Goal: Task Accomplishment & Management: Use online tool/utility

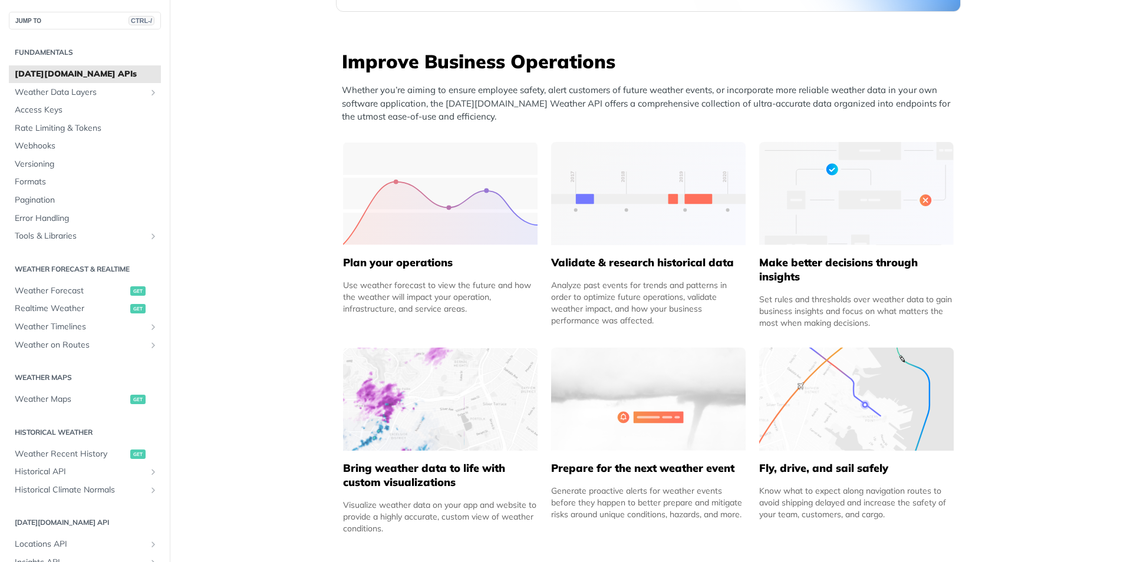
scroll to position [444, 0]
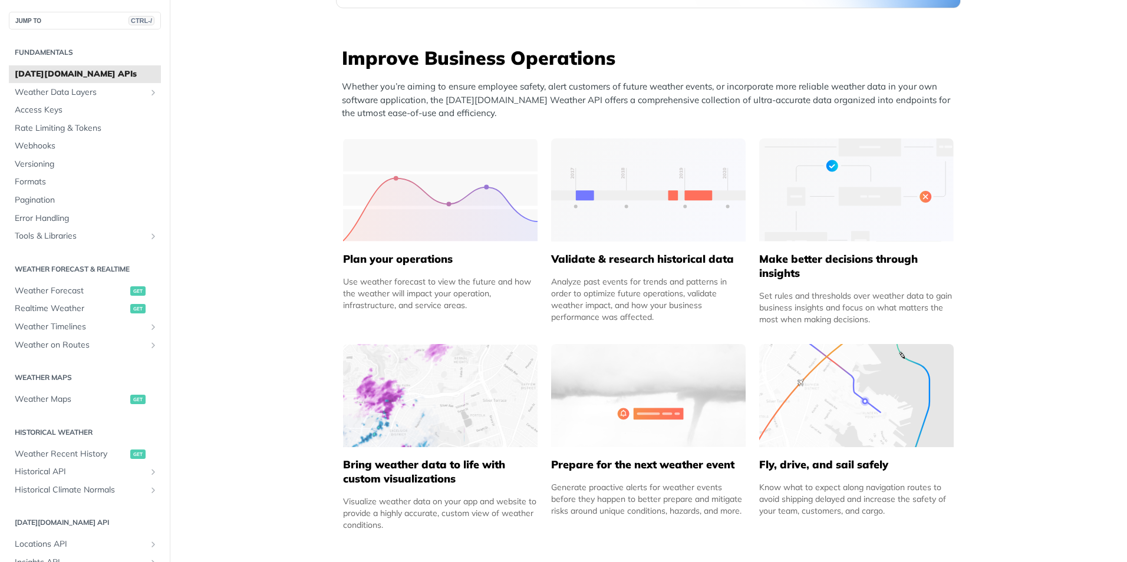
click at [578, 365] on img at bounding box center [648, 395] width 194 height 103
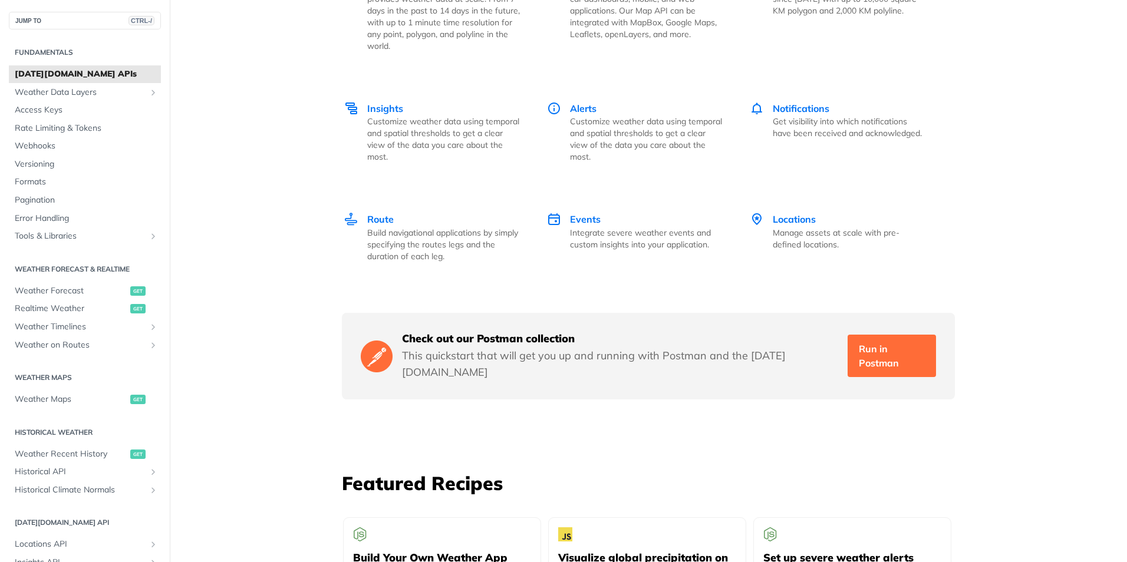
scroll to position [1736, 0]
click at [849, 348] on link "Run in Postman" at bounding box center [891, 355] width 88 height 42
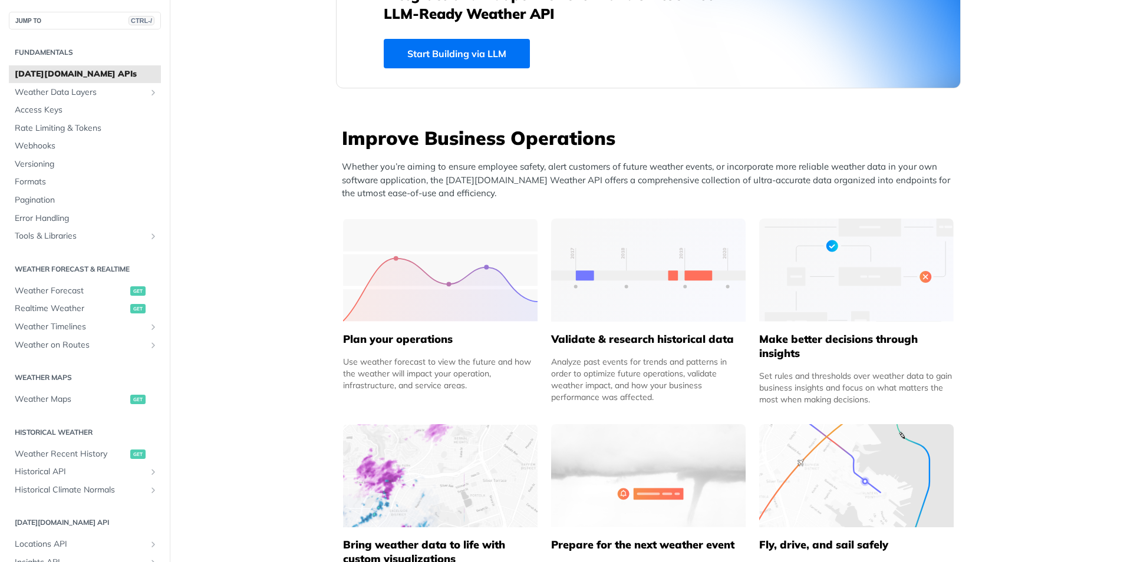
scroll to position [364, 0]
click at [148, 234] on icon "Show subpages for Tools & Libraries" at bounding box center [152, 236] width 9 height 9
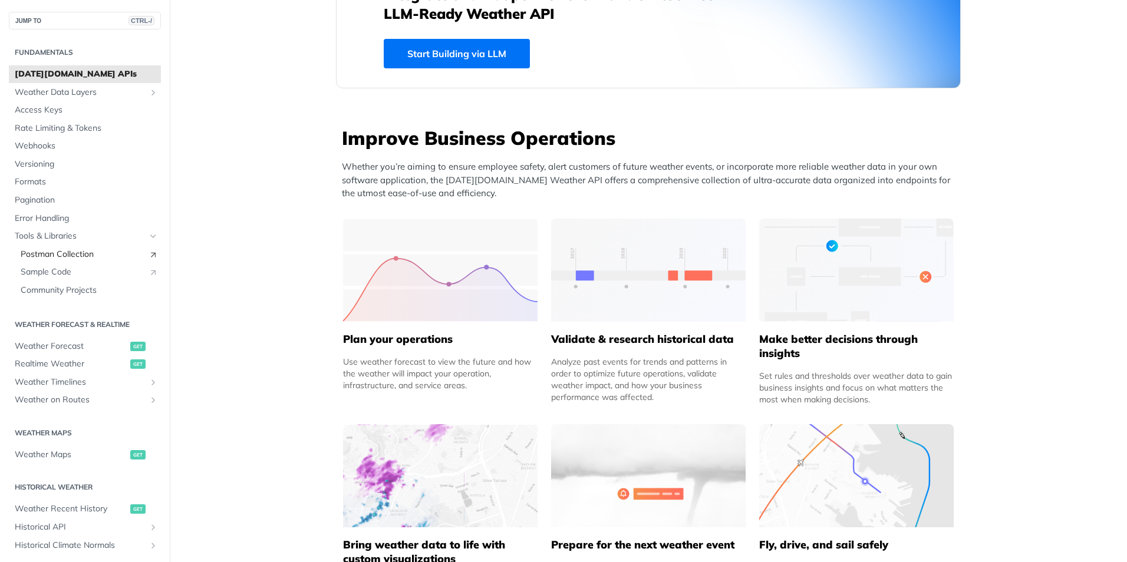
click at [101, 257] on span "Postman Collection" at bounding box center [82, 255] width 122 height 12
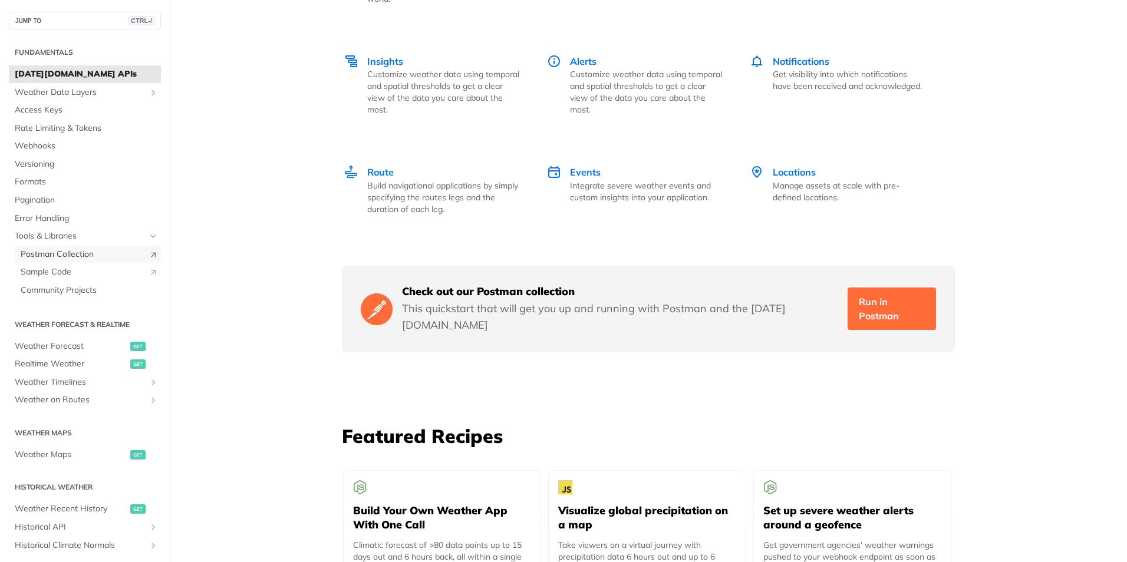
scroll to position [1787, 0]
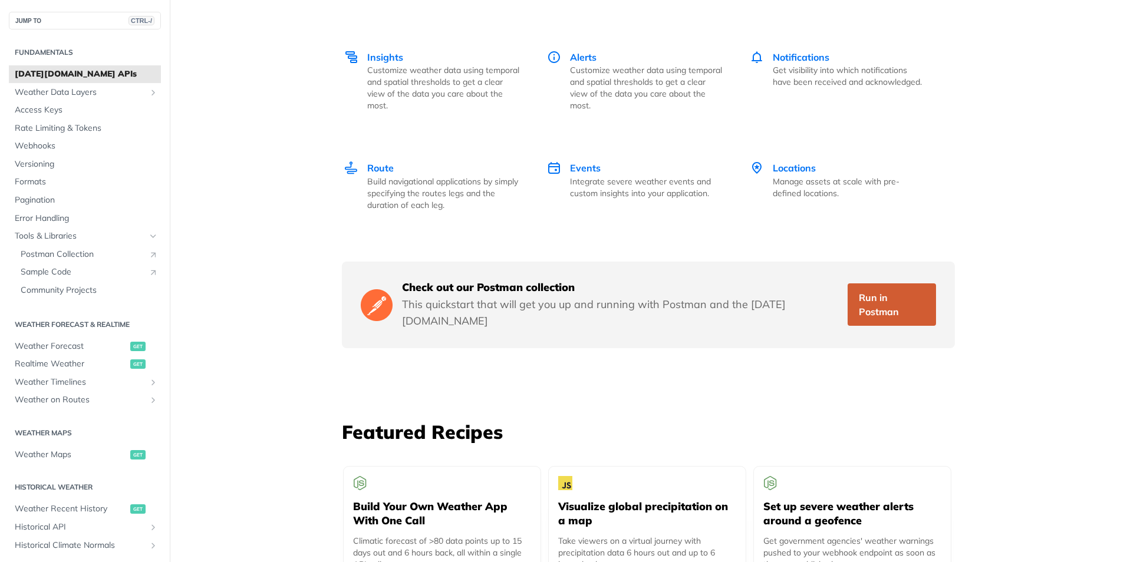
click at [857, 290] on link "Run in Postman" at bounding box center [891, 304] width 88 height 42
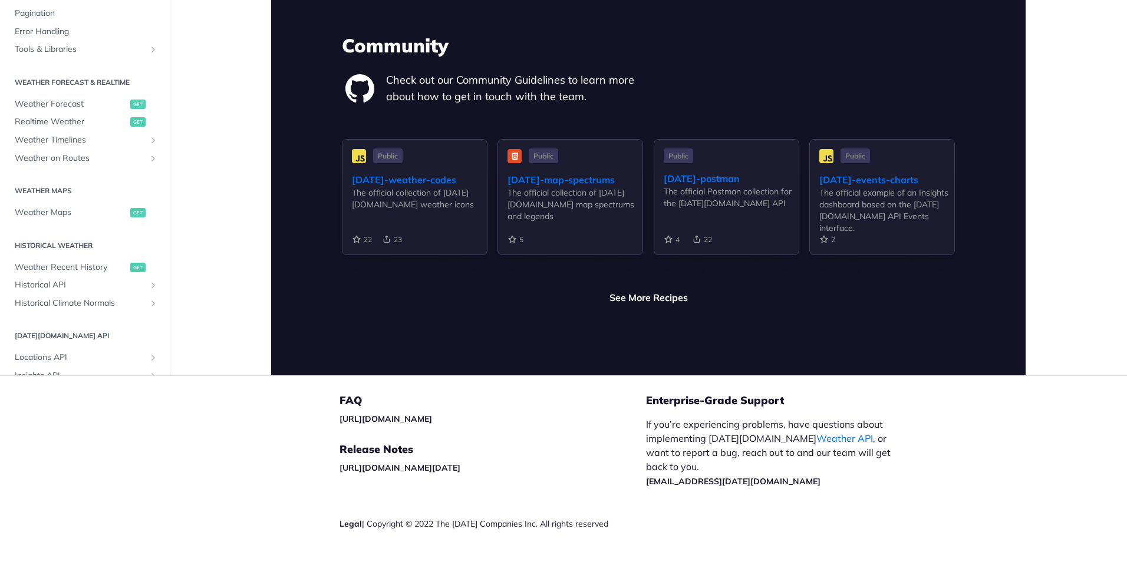
scroll to position [2769, 0]
